Goal: Information Seeking & Learning: Learn about a topic

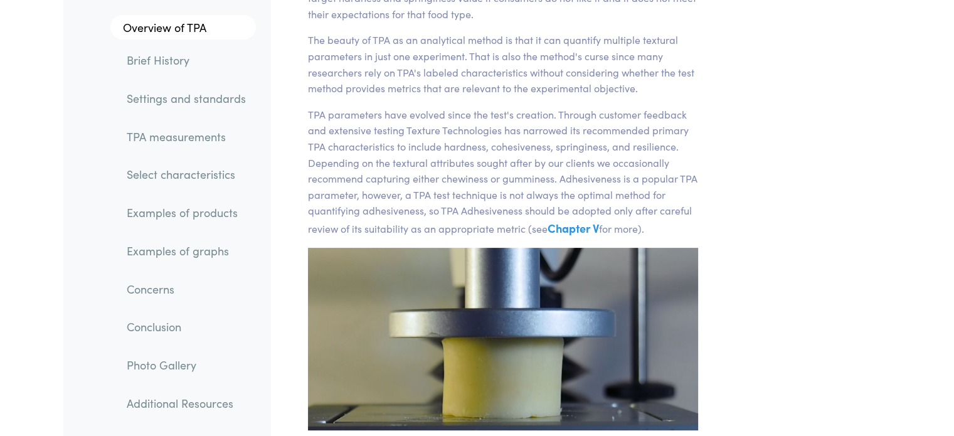
scroll to position [336, 0]
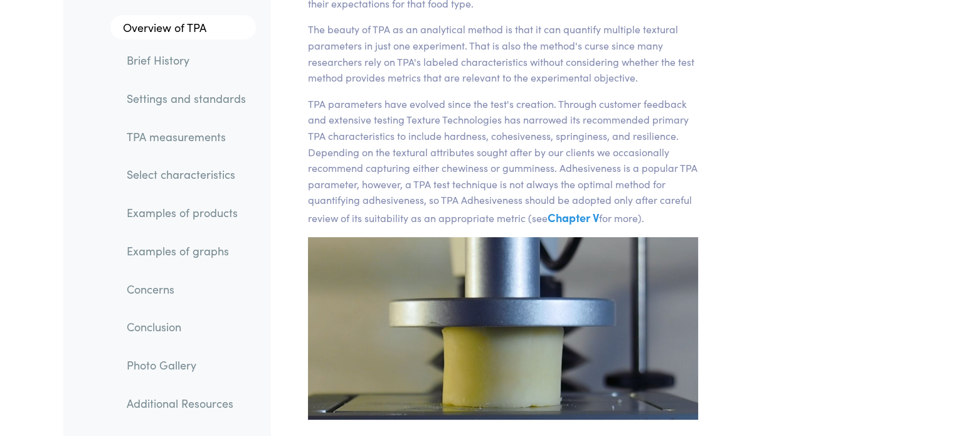
click at [175, 146] on link "TPA measurements" at bounding box center [186, 136] width 139 height 29
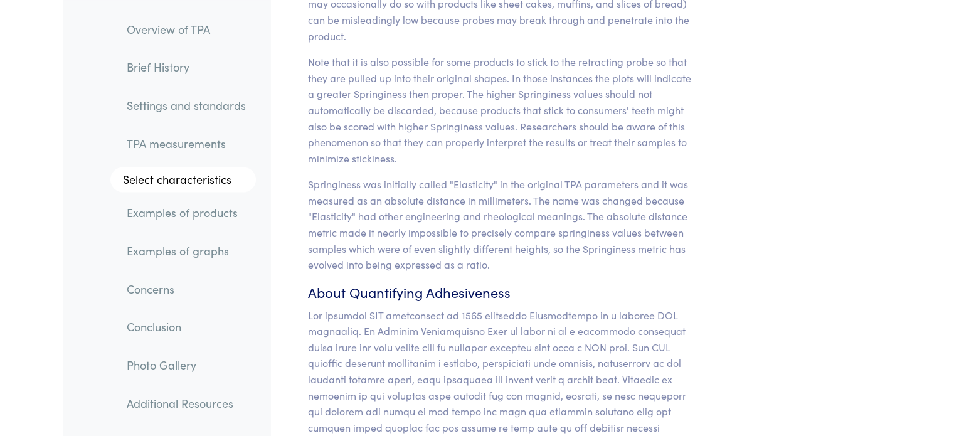
scroll to position [11431, 0]
click at [129, 212] on link "Examples of products" at bounding box center [186, 213] width 139 height 29
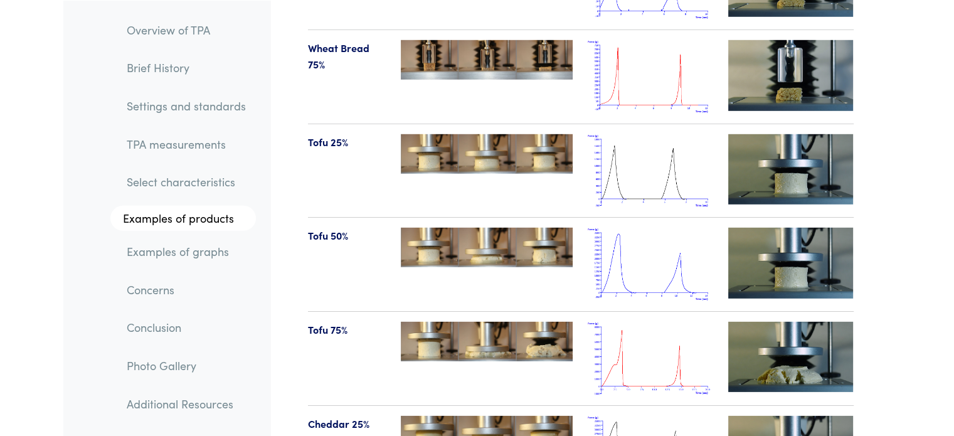
scroll to position [13287, 0]
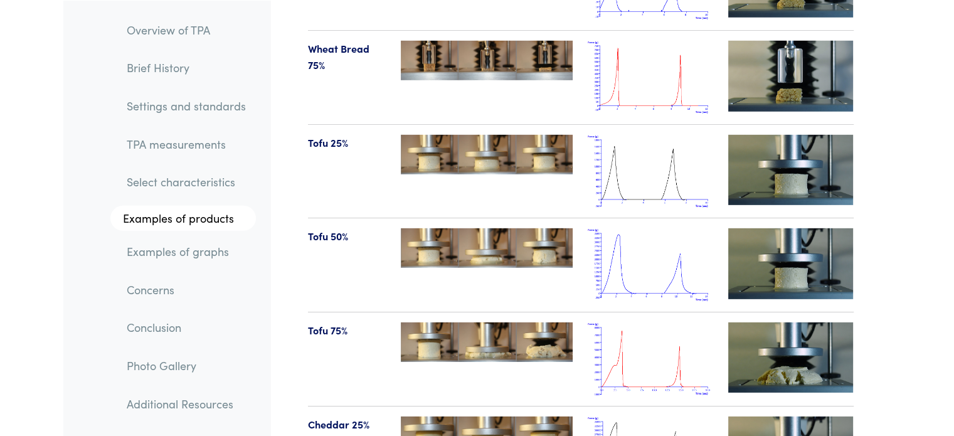
click at [655, 228] on img at bounding box center [650, 264] width 125 height 73
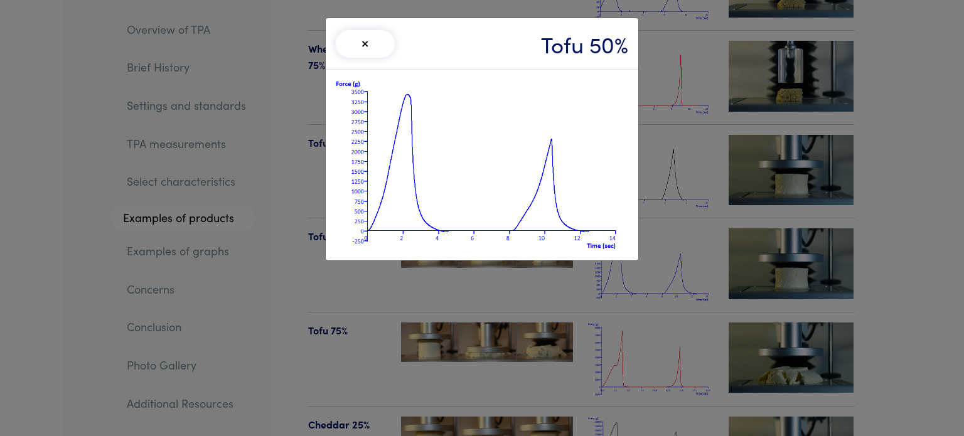
click at [585, 221] on img at bounding box center [482, 165] width 292 height 171
click at [757, 60] on div "× Tofu 50%" at bounding box center [482, 218] width 964 height 436
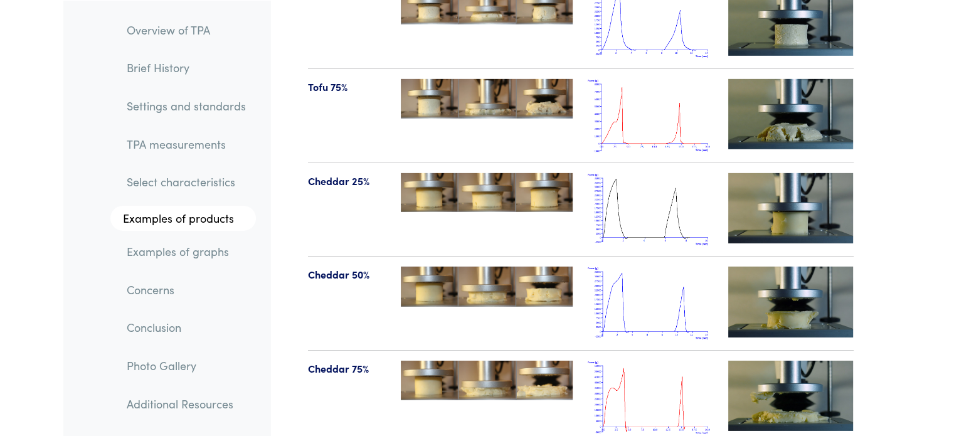
scroll to position [13546, 0]
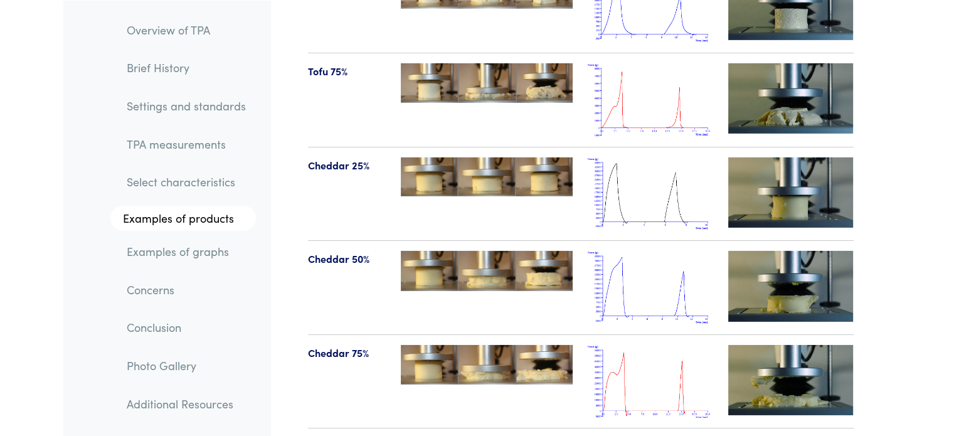
click at [648, 251] on img at bounding box center [650, 287] width 125 height 73
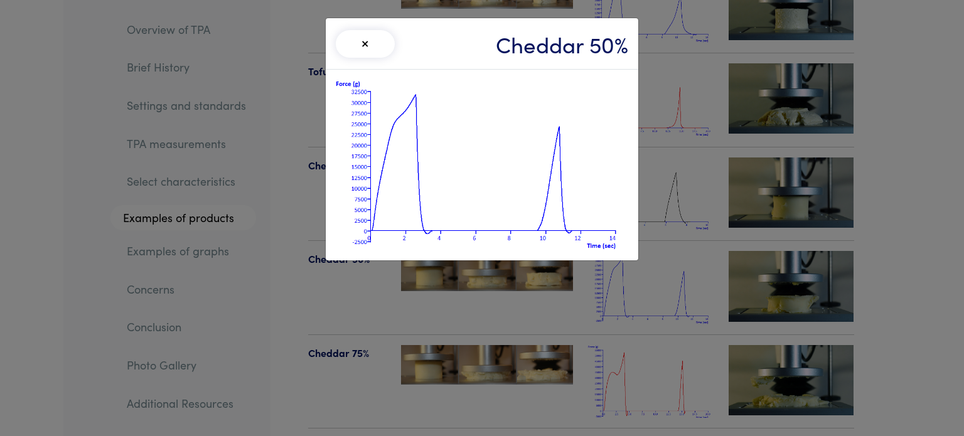
click at [705, 35] on div "× Cheddar 50%" at bounding box center [482, 218] width 964 height 436
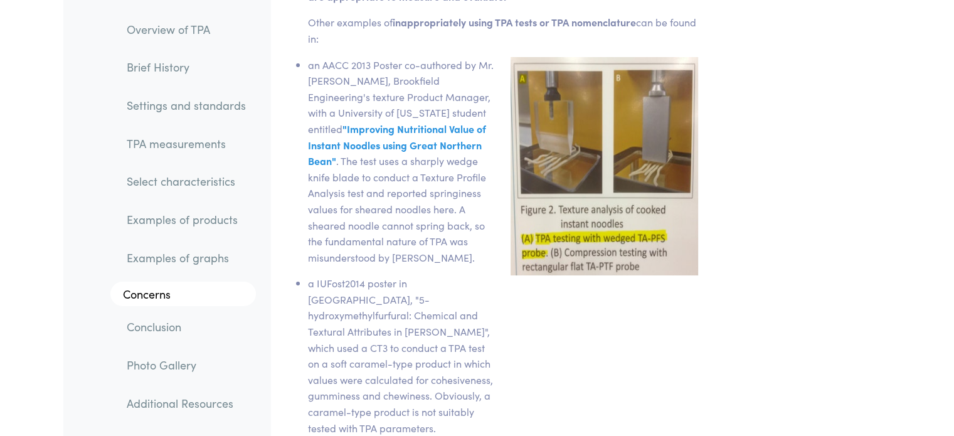
scroll to position [19092, 0]
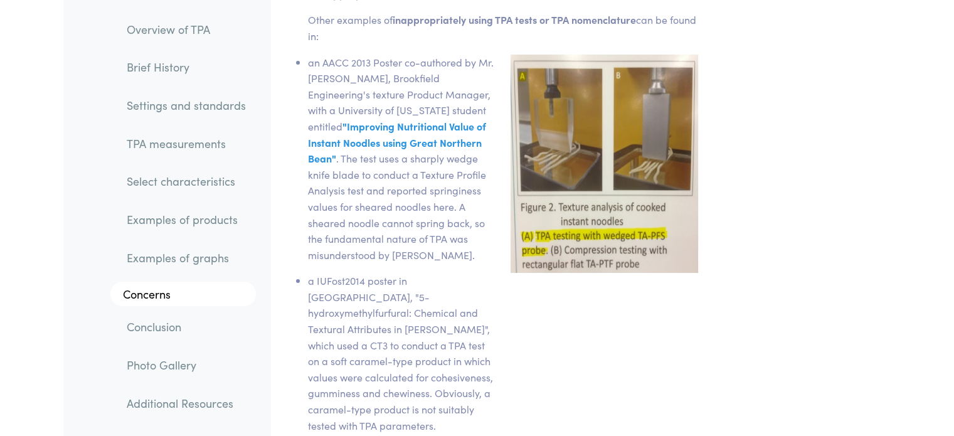
click at [878, 240] on div "Chapter VIII What are the concerns of using Texture Profile Analysis? There has…" at bounding box center [580, 221] width 621 height 1577
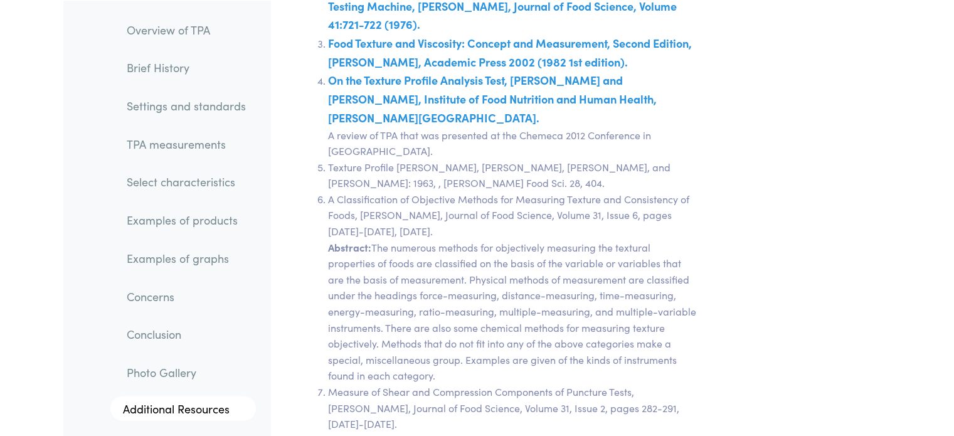
scroll to position [22293, 0]
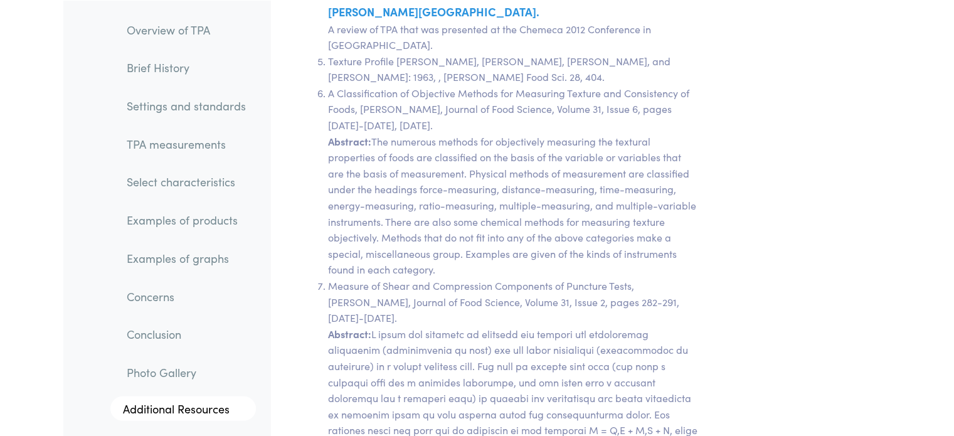
scroll to position [22404, 0]
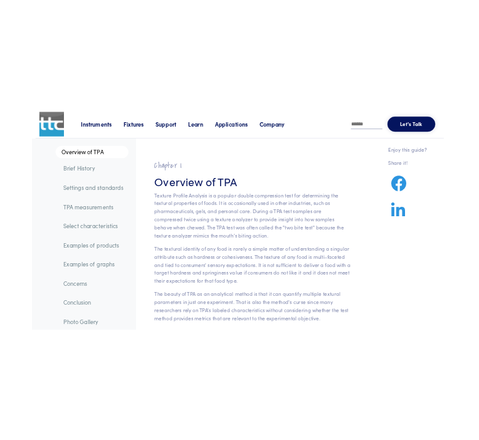
scroll to position [85, 0]
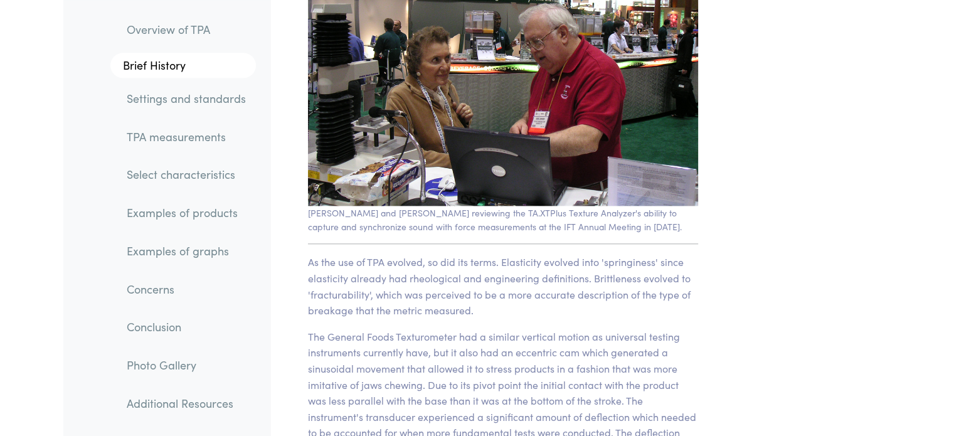
scroll to position [1719, 0]
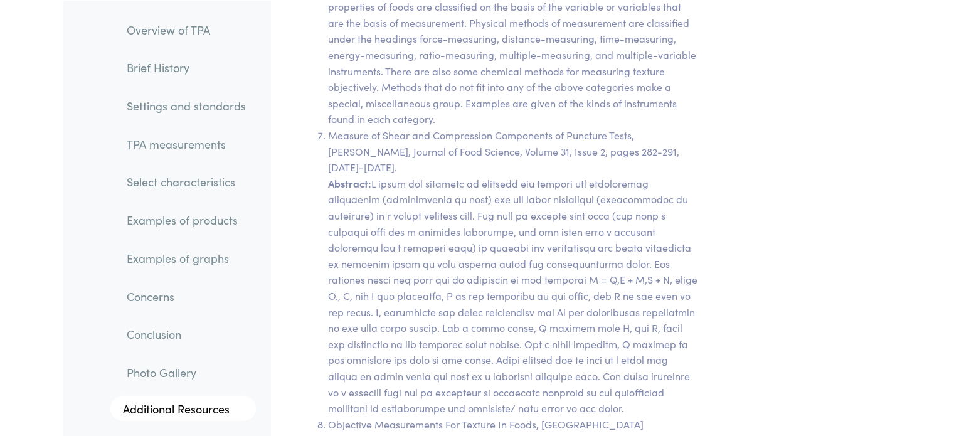
scroll to position [22554, 0]
click at [227, 221] on link "Examples of products" at bounding box center [186, 220] width 139 height 29
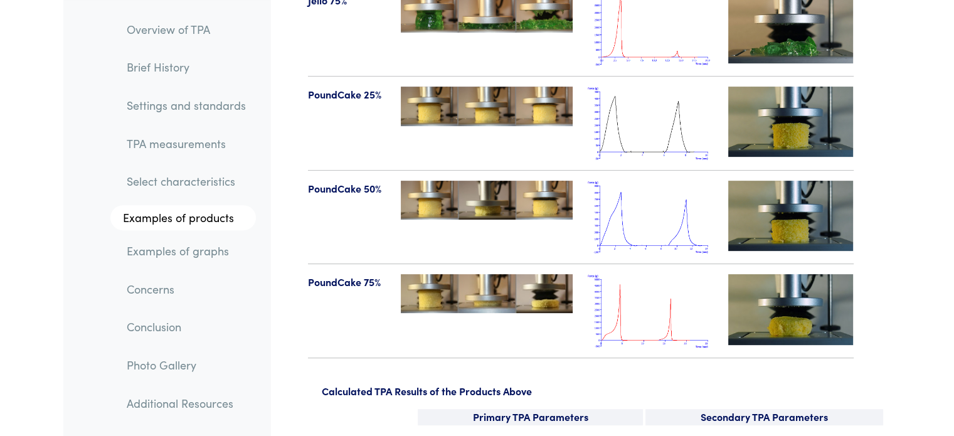
scroll to position [12376, 0]
